Goal: Task Accomplishment & Management: Use online tool/utility

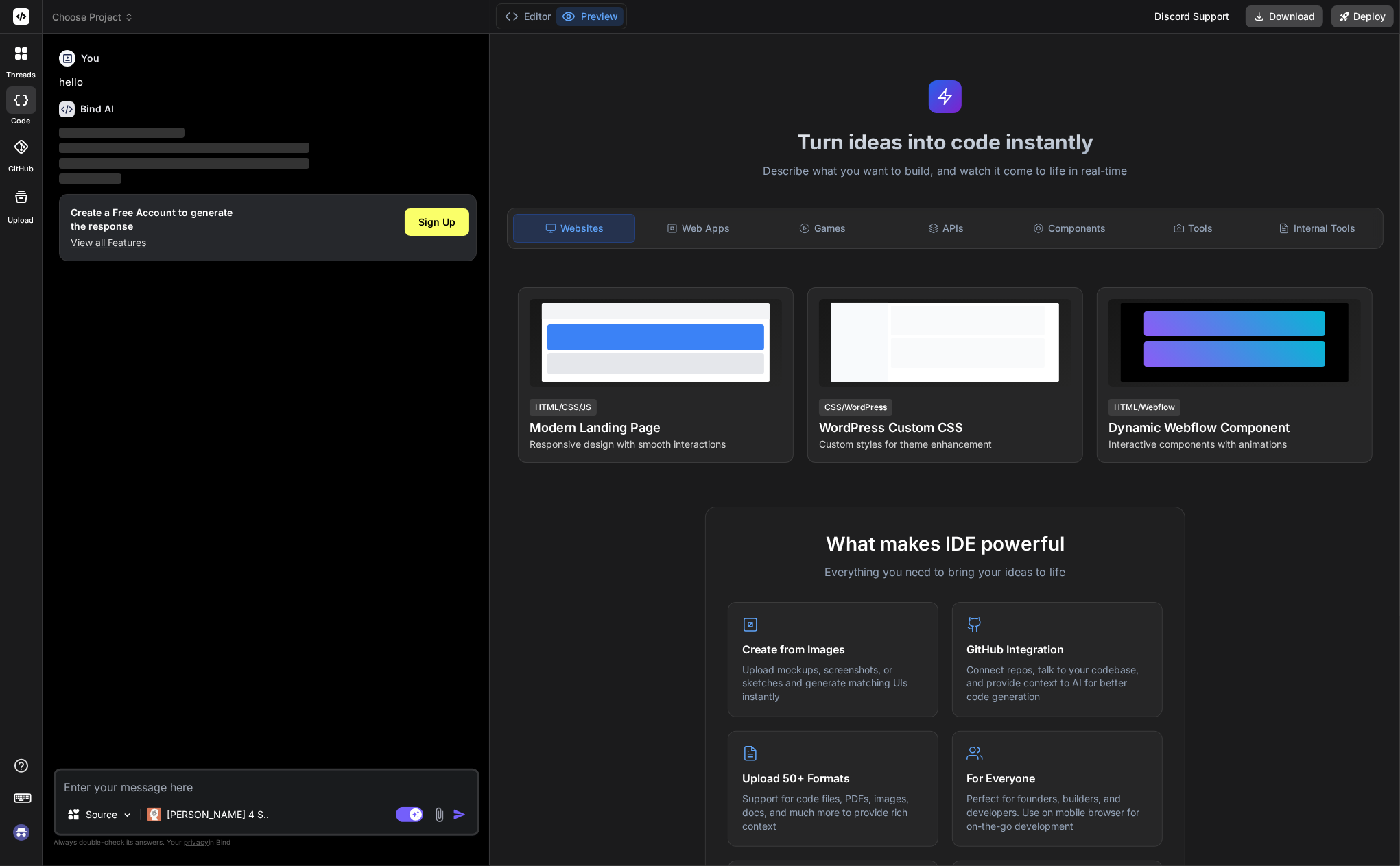
type textarea "x"
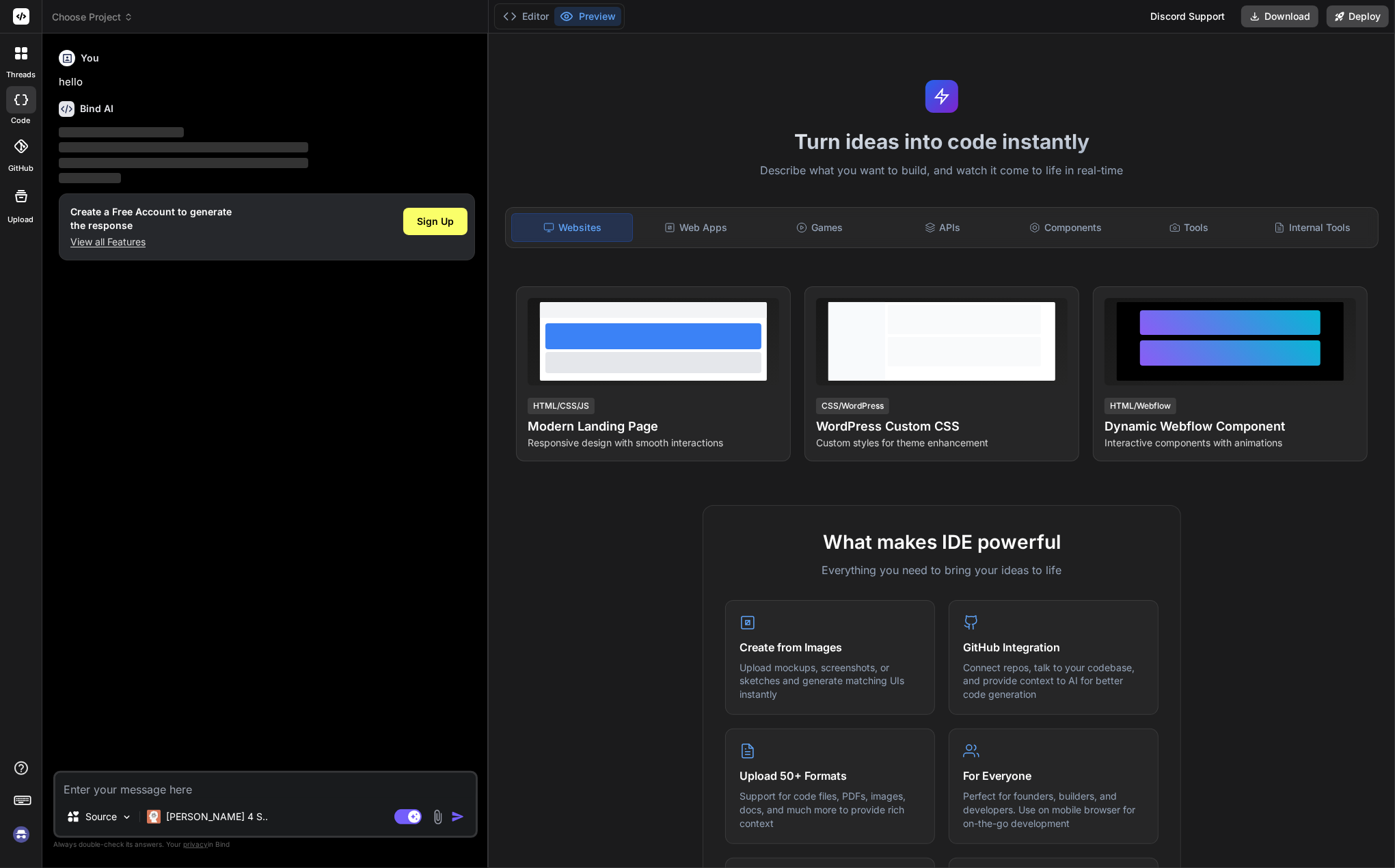
click at [22, 22] on rect at bounding box center [21, 16] width 16 height 16
click at [136, 171] on p "‌" at bounding box center [267, 178] width 416 height 16
click at [24, 837] on img at bounding box center [21, 834] width 23 height 23
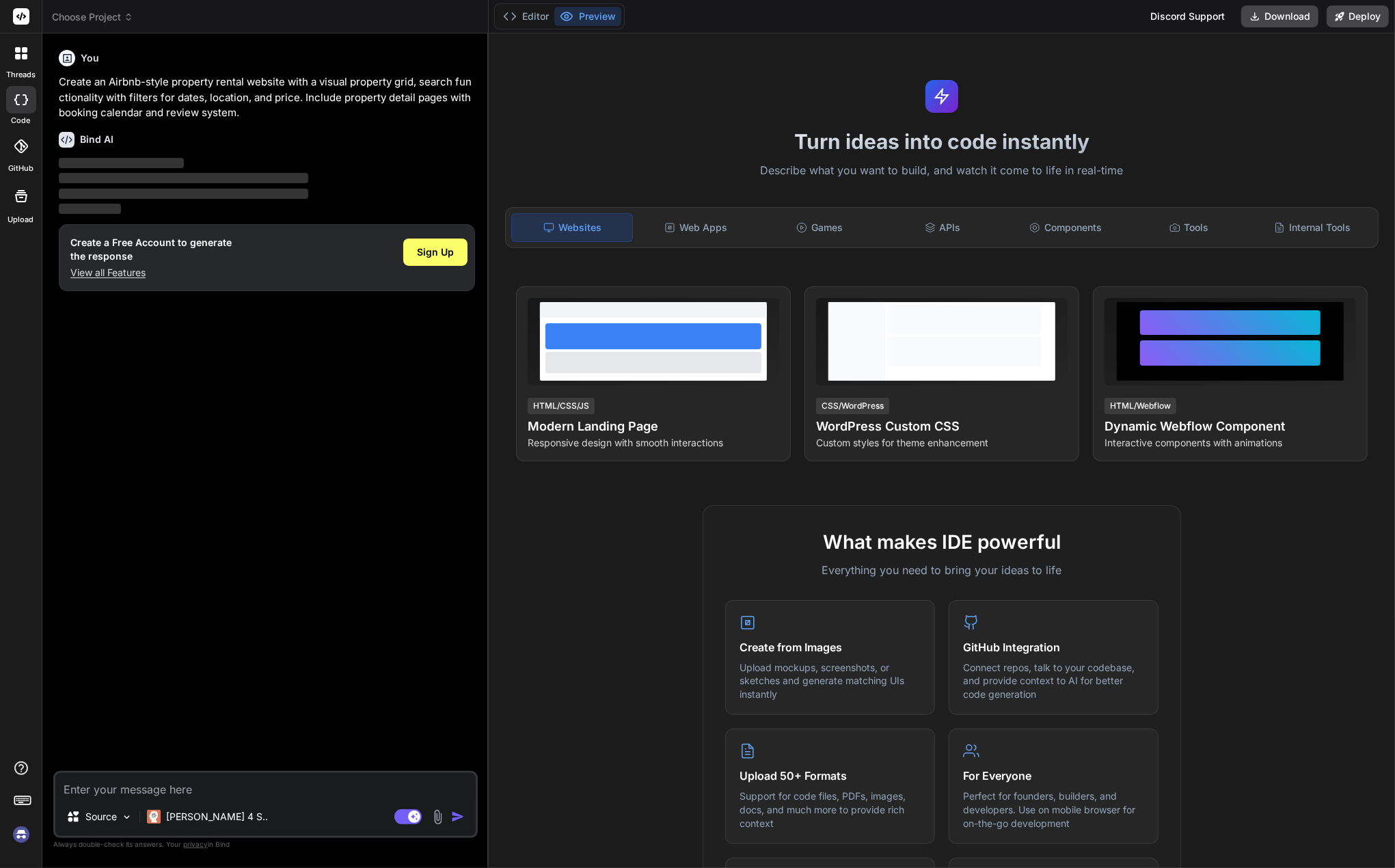
type textarea "x"
click at [173, 180] on span "‌" at bounding box center [184, 178] width 250 height 10
click at [13, 156] on div at bounding box center [21, 146] width 30 height 30
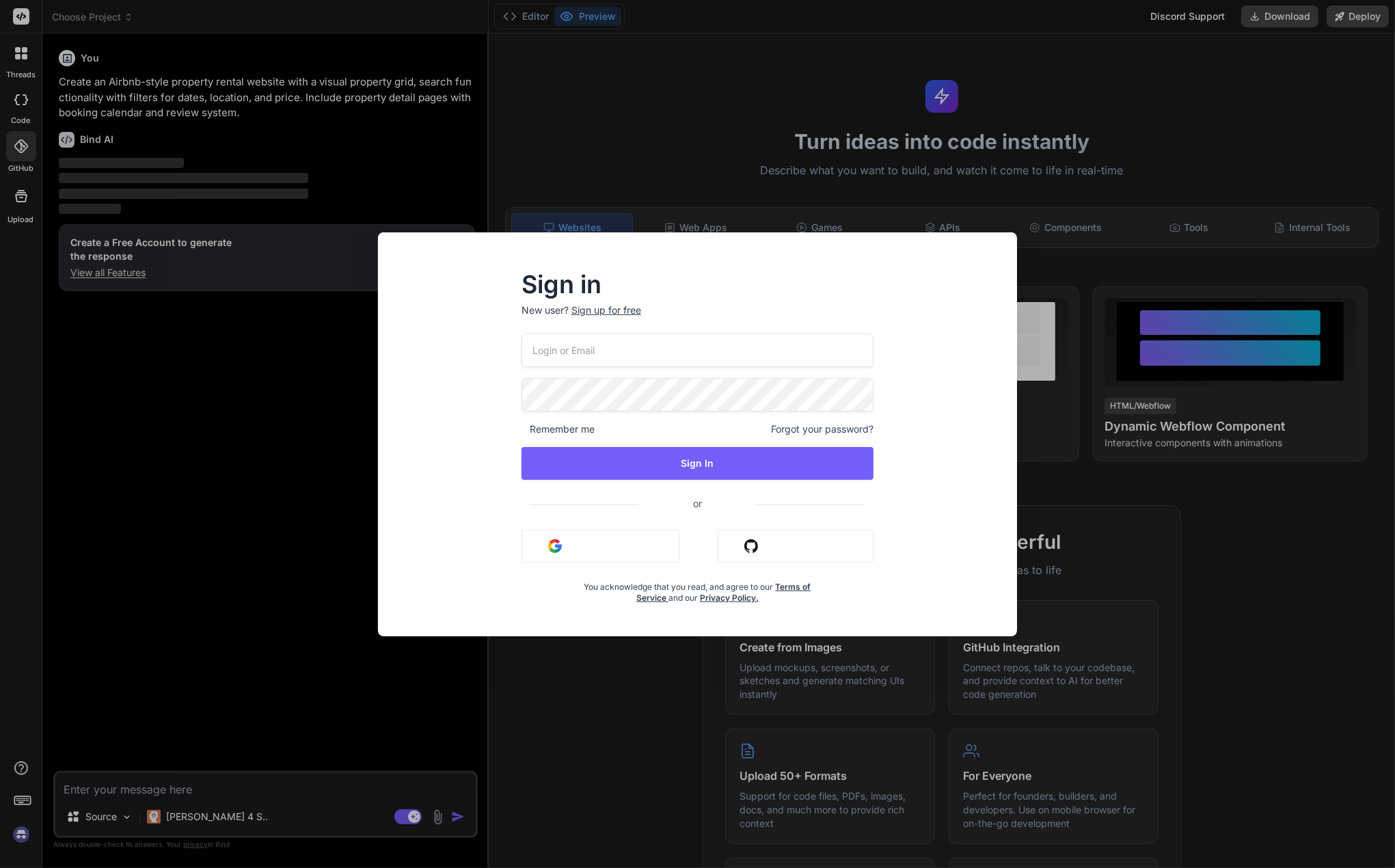
click at [959, 513] on div "Sign in New user? Sign up for free Remember me Forgot your password? Sign In or…" at bounding box center [697, 447] width 617 height 379
